Goal: Transaction & Acquisition: Purchase product/service

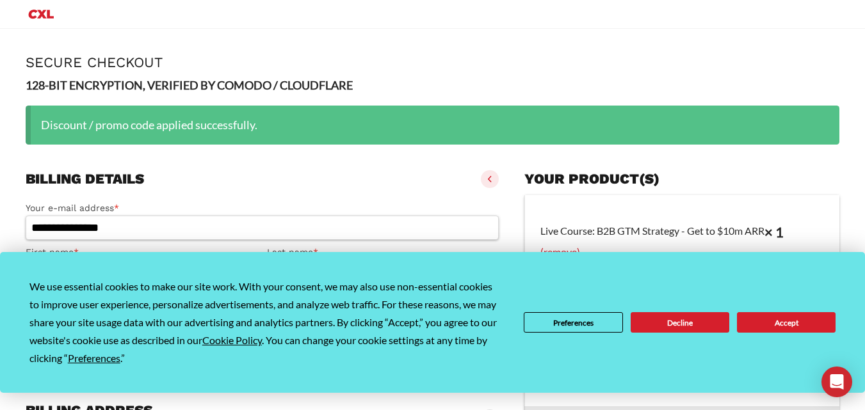
click at [767, 322] on button "Accept" at bounding box center [786, 322] width 99 height 20
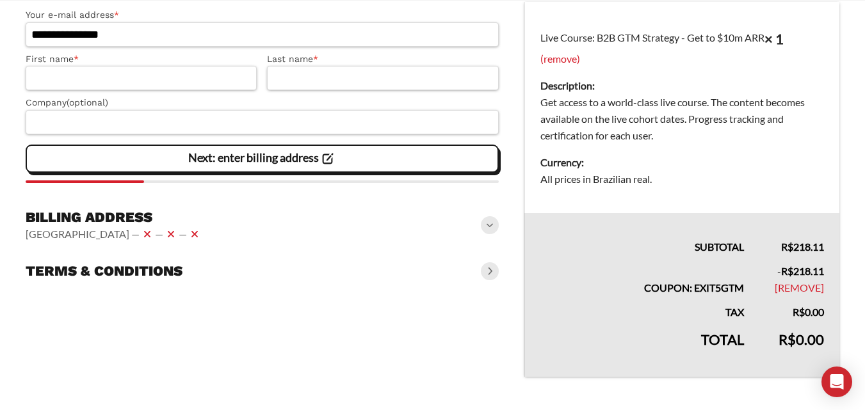
scroll to position [102, 0]
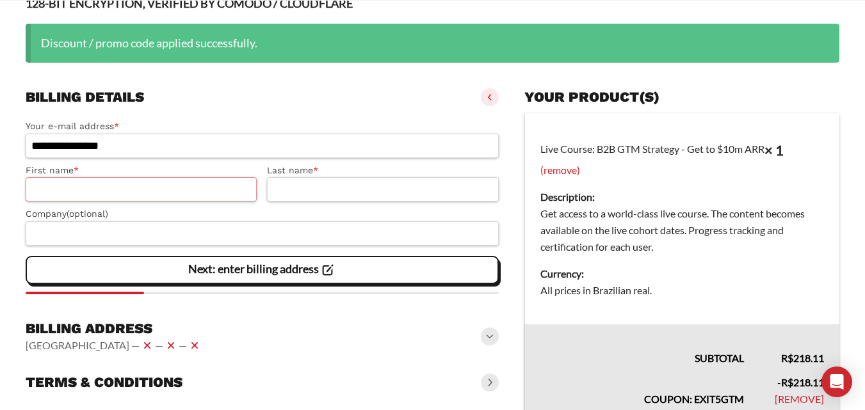
click at [161, 188] on input "First name *" at bounding box center [141, 189] width 231 height 24
type input "*******"
type input "******"
click at [186, 222] on label "Company (optional)" at bounding box center [262, 214] width 473 height 15
click at [186, 222] on input "Company (optional)" at bounding box center [262, 234] width 473 height 24
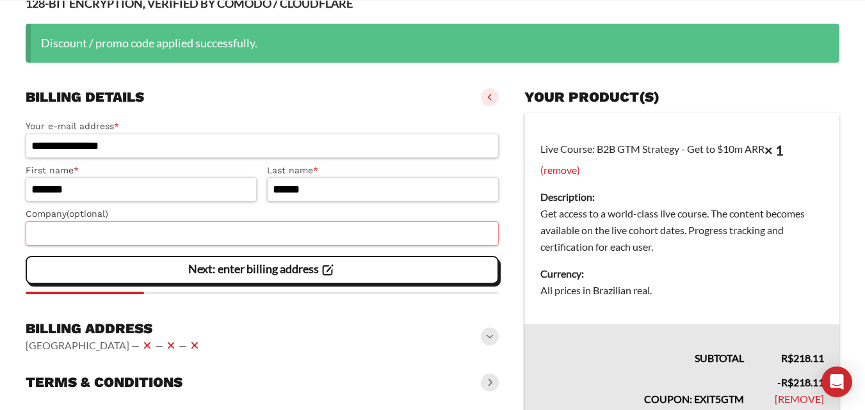
click at [180, 240] on input "Company (optional)" at bounding box center [262, 234] width 473 height 24
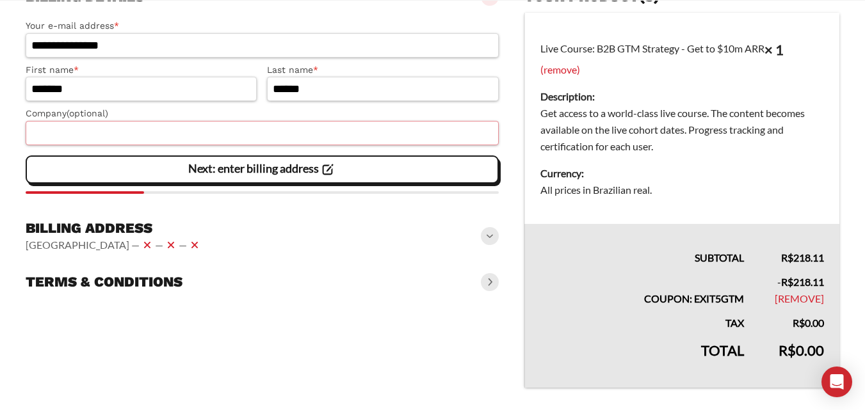
scroll to position [230, 0]
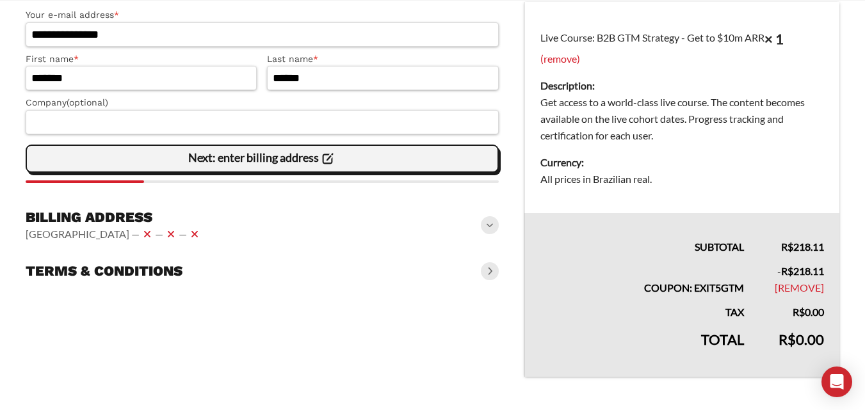
click at [352, 151] on div "Next: enter billing address" at bounding box center [262, 159] width 456 height 26
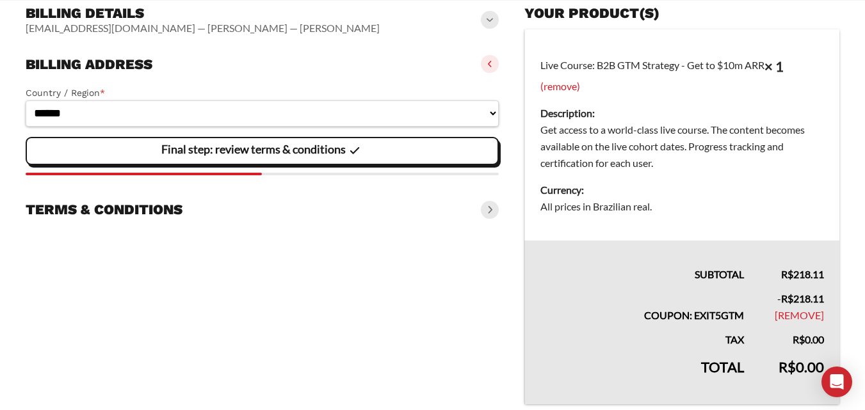
scroll to position [166, 0]
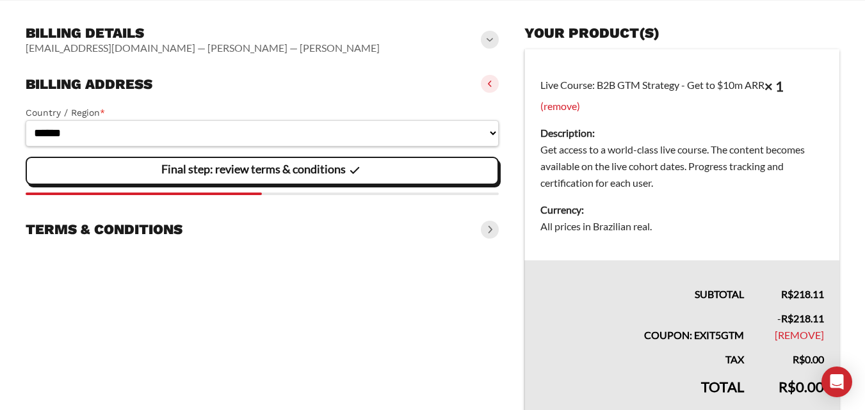
click at [0, 0] on slot "Final step: review terms & conditions" at bounding box center [0, 0] width 0 height 0
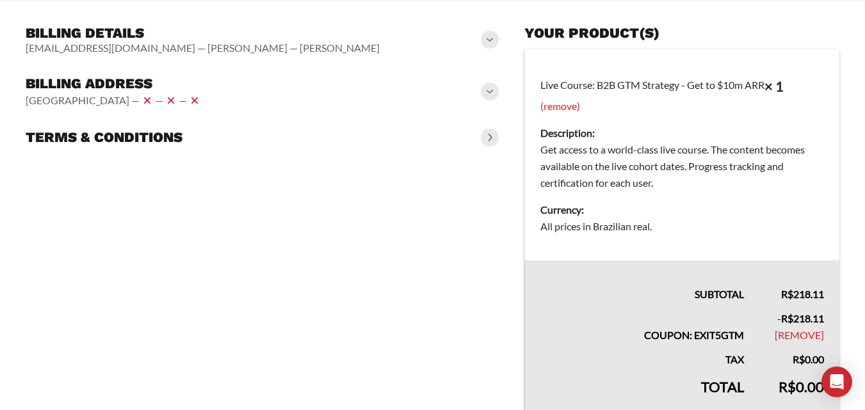
scroll to position [230, 0]
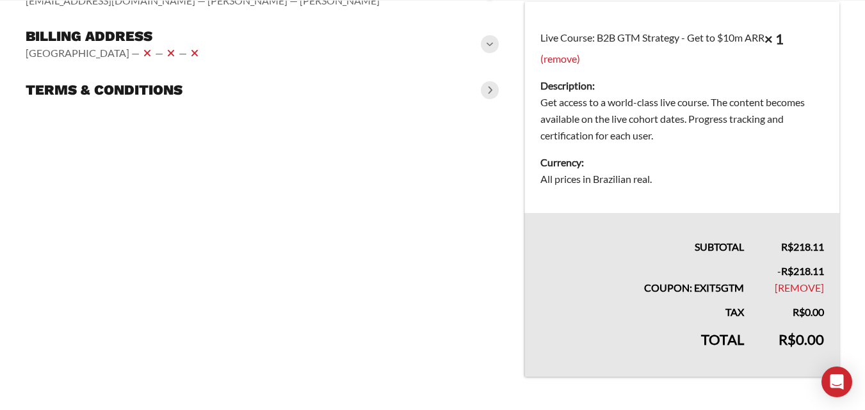
click at [486, 81] on span at bounding box center [490, 90] width 18 height 18
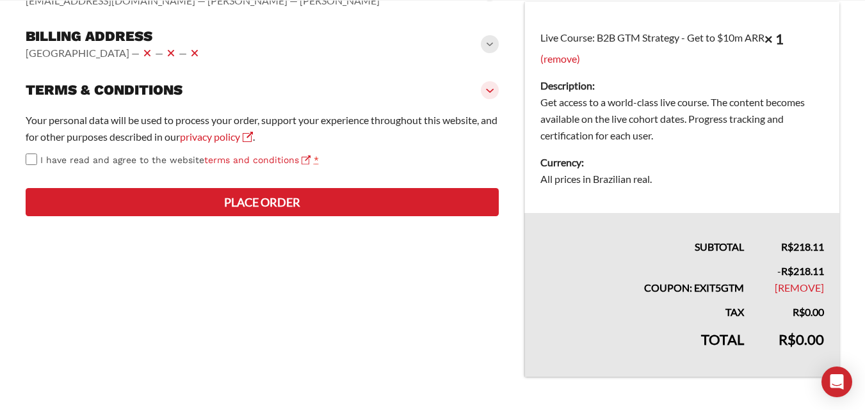
click at [272, 216] on button "Place order" at bounding box center [262, 202] width 473 height 28
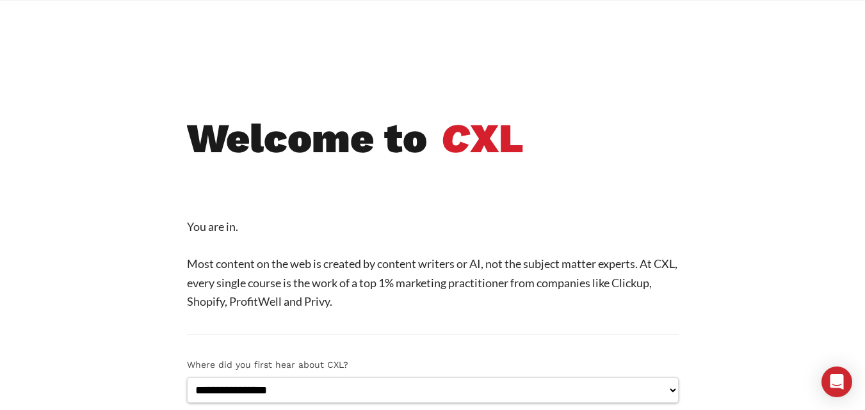
scroll to position [320, 0]
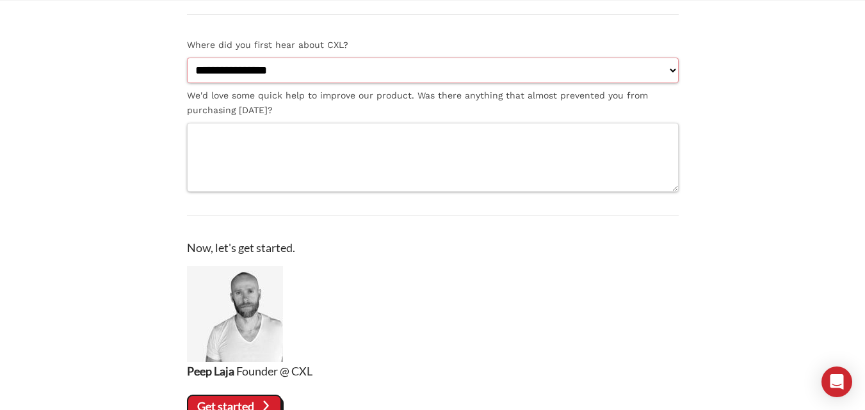
click at [317, 74] on select "**********" at bounding box center [433, 71] width 492 height 26
select select "**********"
click at [187, 58] on select "**********" at bounding box center [433, 71] width 492 height 26
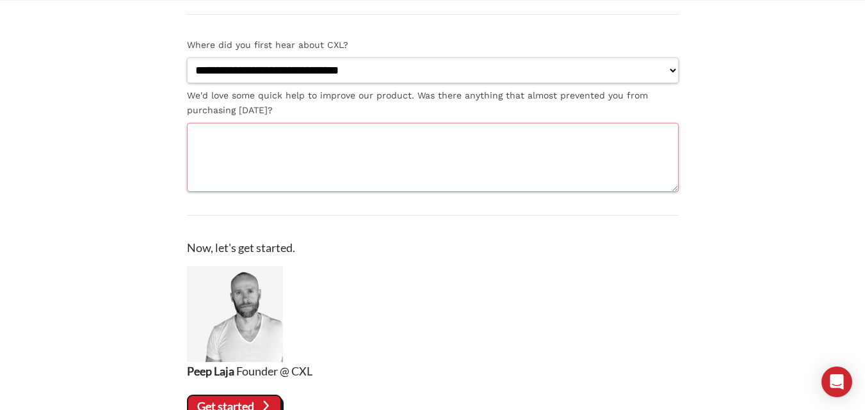
click at [296, 156] on textarea "We'd love some quick help to improve our product. Was there anything that almos…" at bounding box center [433, 157] width 492 height 69
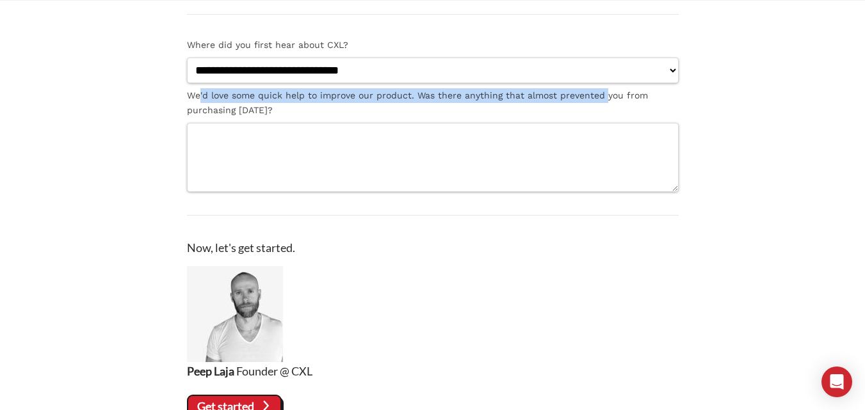
drag, startPoint x: 200, startPoint y: 94, endPoint x: 604, endPoint y: 94, distance: 404.0
click at [604, 94] on label "We'd love some quick help to improve our product. Was there anything that almos…" at bounding box center [433, 102] width 492 height 29
click at [604, 123] on textarea "We'd love some quick help to improve our product. Was there anything that almos…" at bounding box center [433, 157] width 492 height 69
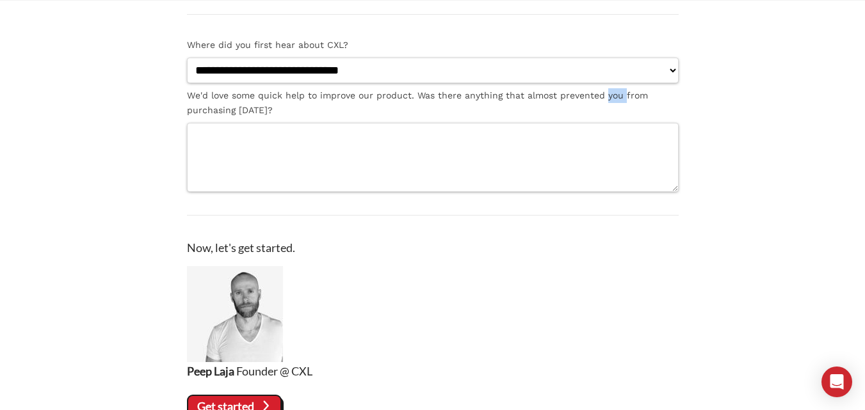
click at [604, 94] on label "We'd love some quick help to improve our product. Was there anything that almos…" at bounding box center [433, 102] width 492 height 29
click at [604, 123] on textarea "We'd love some quick help to improve our product. Was there anything that almos…" at bounding box center [433, 157] width 492 height 69
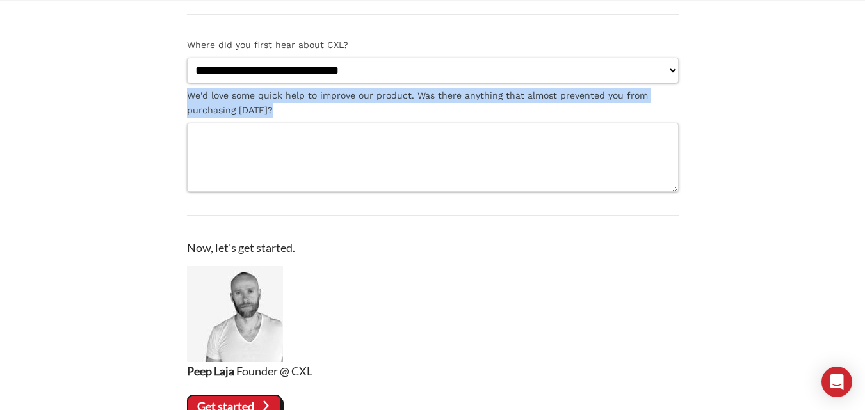
drag, startPoint x: 604, startPoint y: 94, endPoint x: 606, endPoint y: 101, distance: 7.3
click at [606, 101] on label "We'd love some quick help to improve our product. Was there anything that almos…" at bounding box center [433, 102] width 492 height 29
click at [606, 123] on textarea "We'd love some quick help to improve our product. Was there anything that almos…" at bounding box center [433, 157] width 492 height 69
click at [606, 101] on label "We'd love some quick help to improve our product. Was there anything that almos…" at bounding box center [433, 102] width 492 height 29
click at [606, 123] on textarea "We'd love some quick help to improve our product. Was there anything that almos…" at bounding box center [433, 157] width 492 height 69
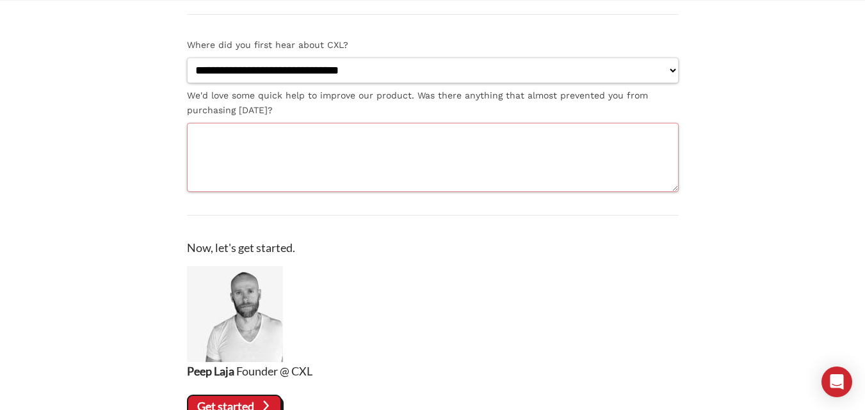
scroll to position [448, 0]
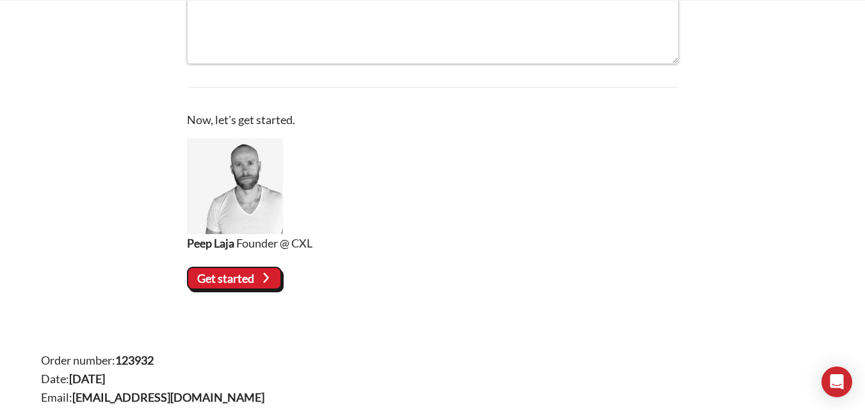
click at [268, 286] on icon at bounding box center [265, 278] width 17 height 17
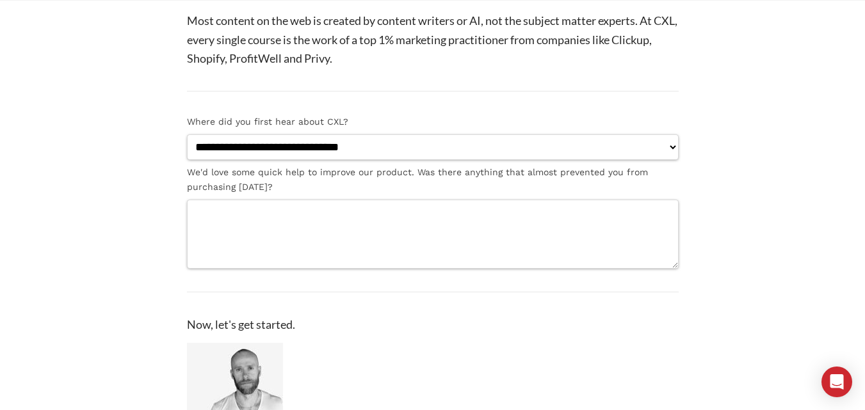
scroll to position [64, 0]
